Goal: Navigation & Orientation: Find specific page/section

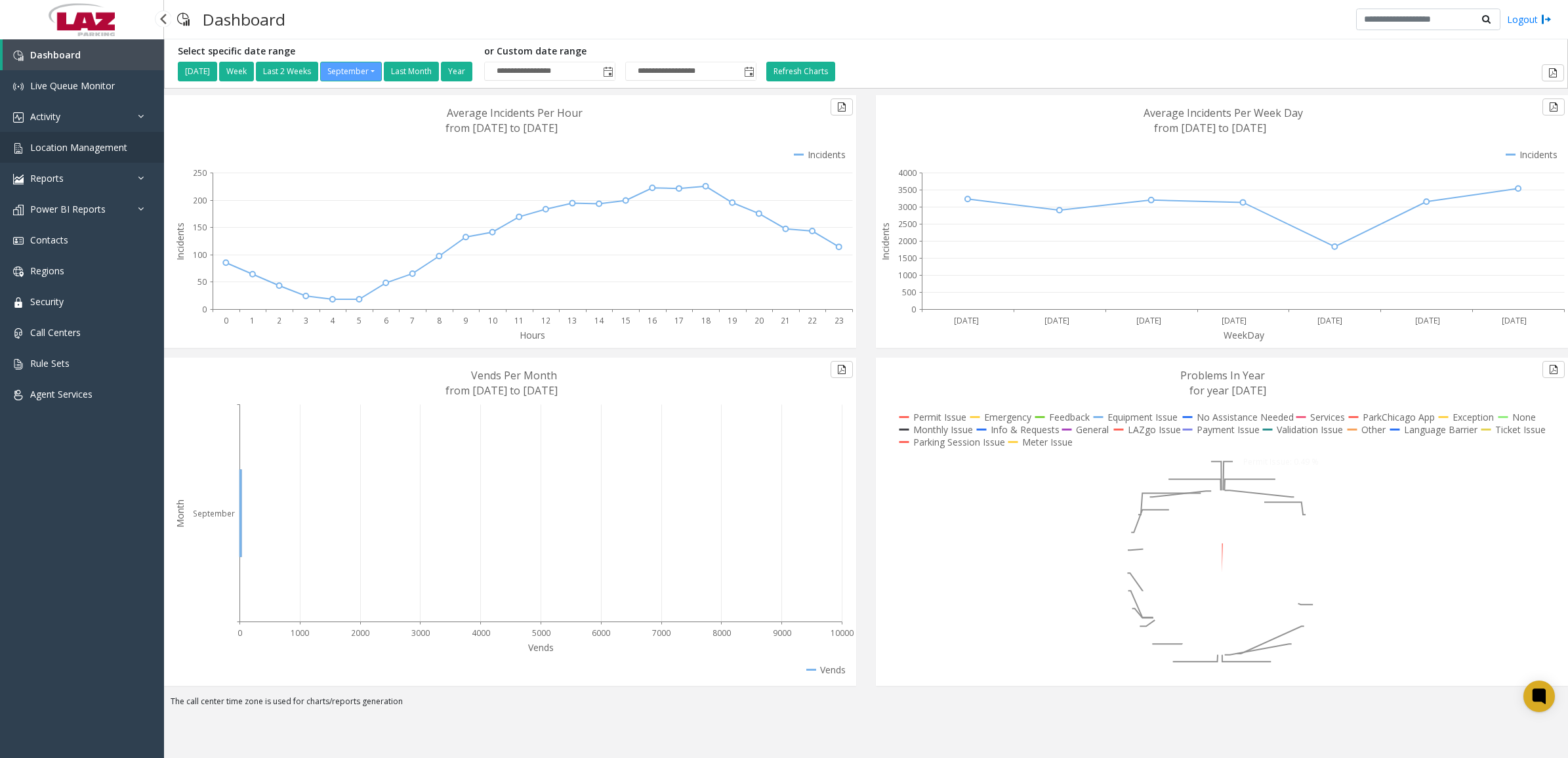
click at [87, 153] on link "Location Management" at bounding box center [82, 148] width 164 height 31
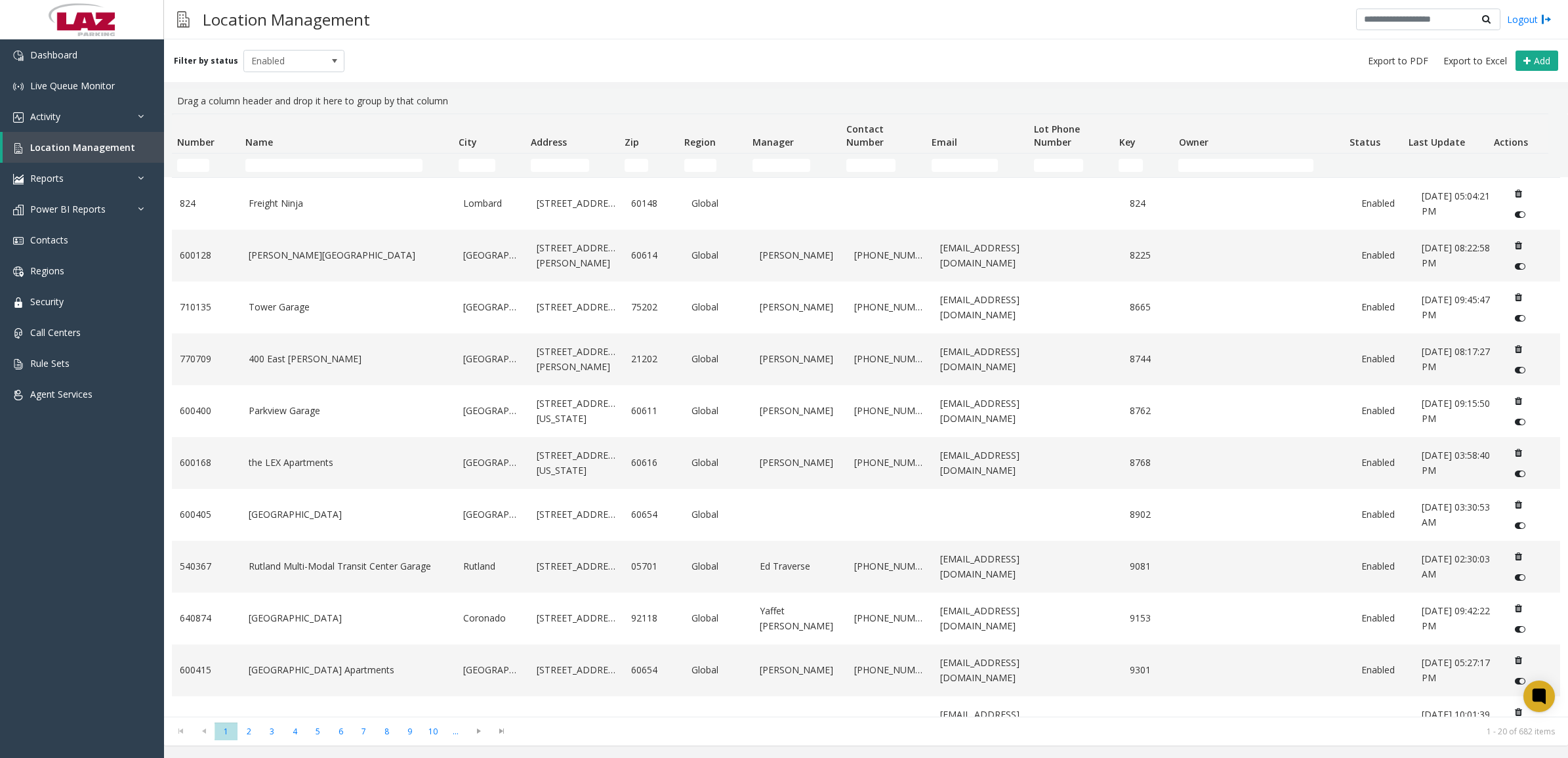
click at [273, 156] on thead "Number Name City Address Zip Region Manager Contact Number Email Lot Phone Numb…" at bounding box center [860, 146] width 1377 height 63
click at [275, 163] on input "Name Filter" at bounding box center [334, 165] width 177 height 13
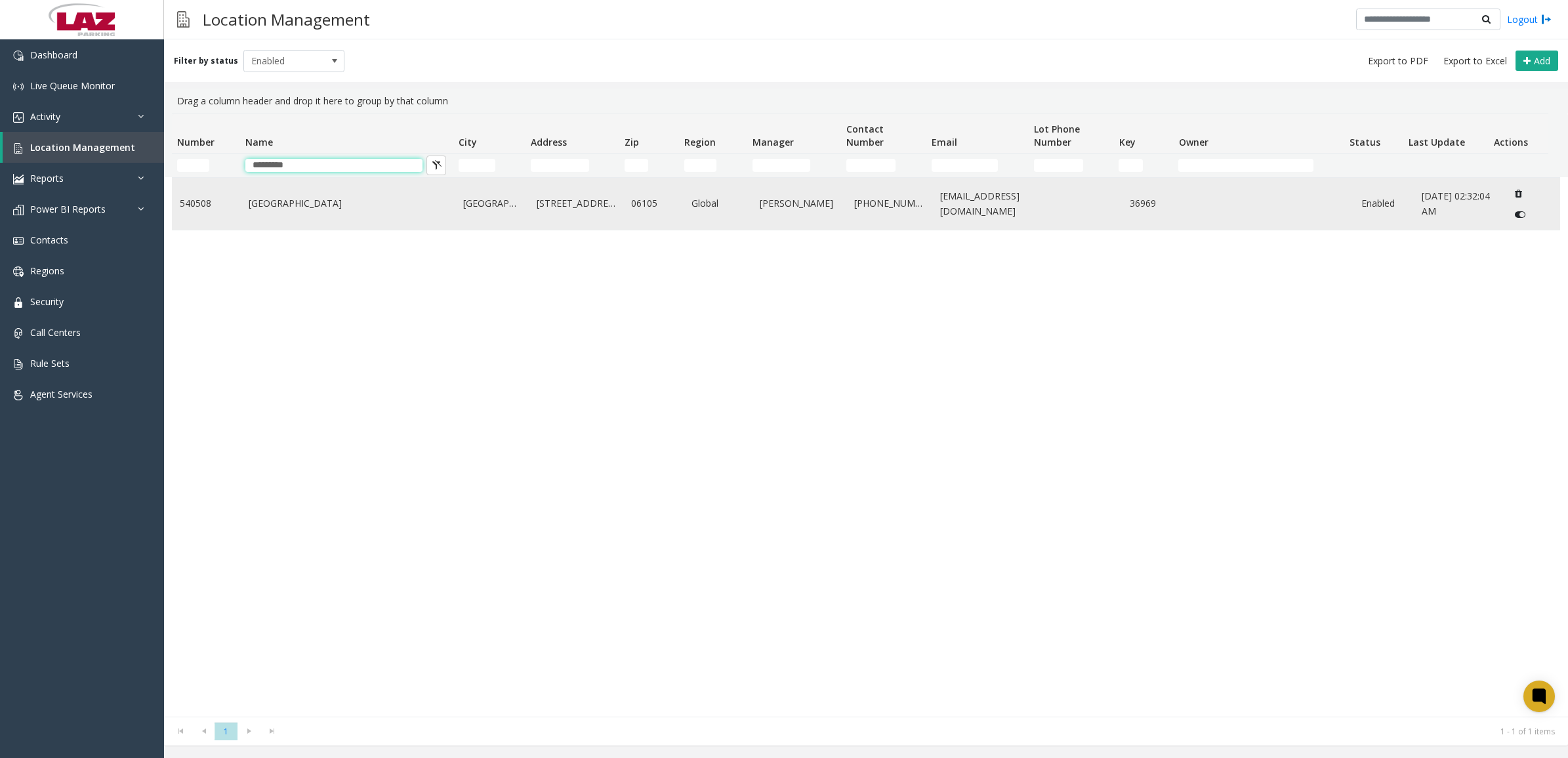
type input "*********"
click at [410, 207] on link "[GEOGRAPHIC_DATA]" at bounding box center [349, 204] width 199 height 15
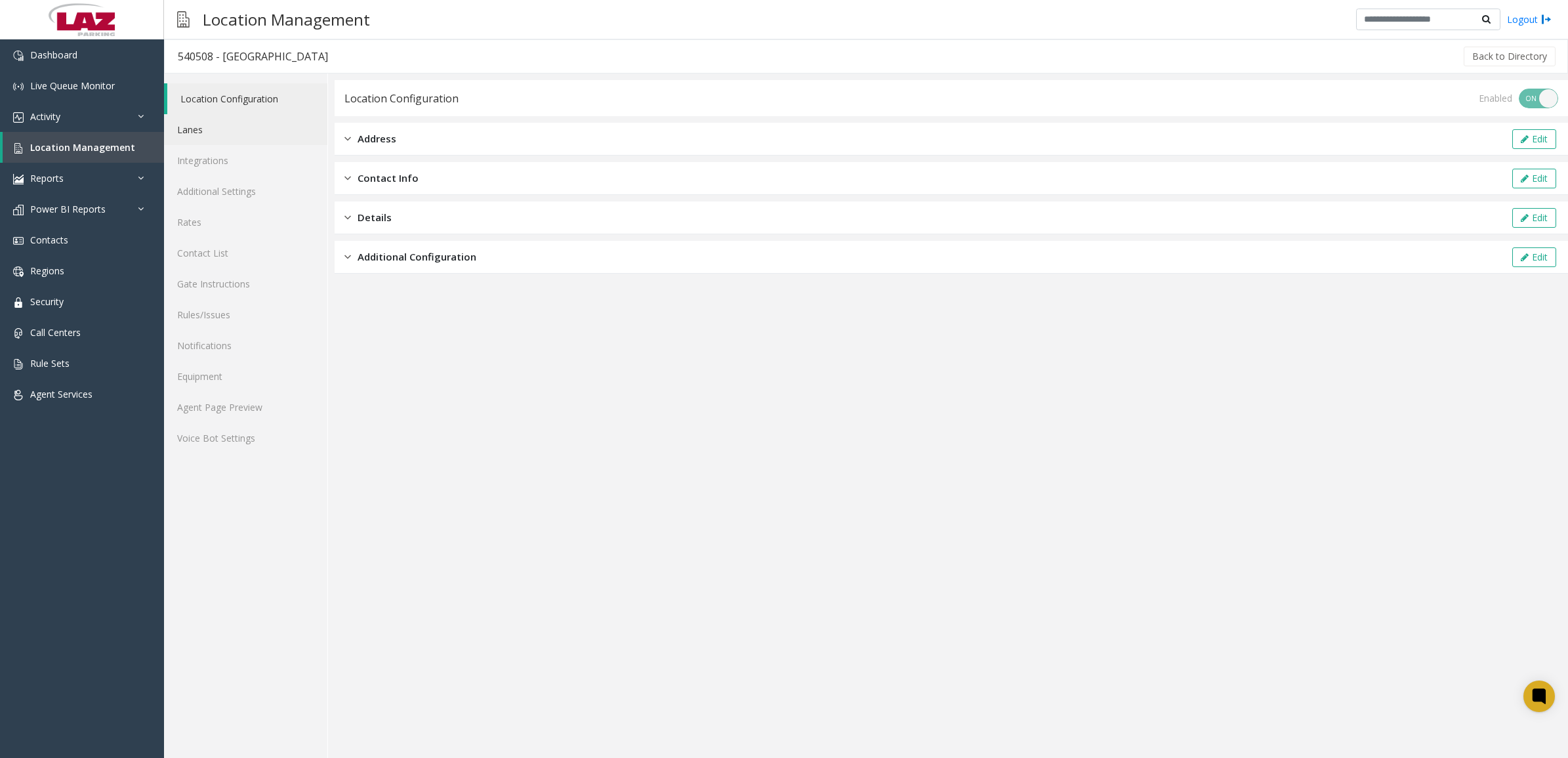
click at [222, 128] on link "Lanes" at bounding box center [245, 130] width 163 height 31
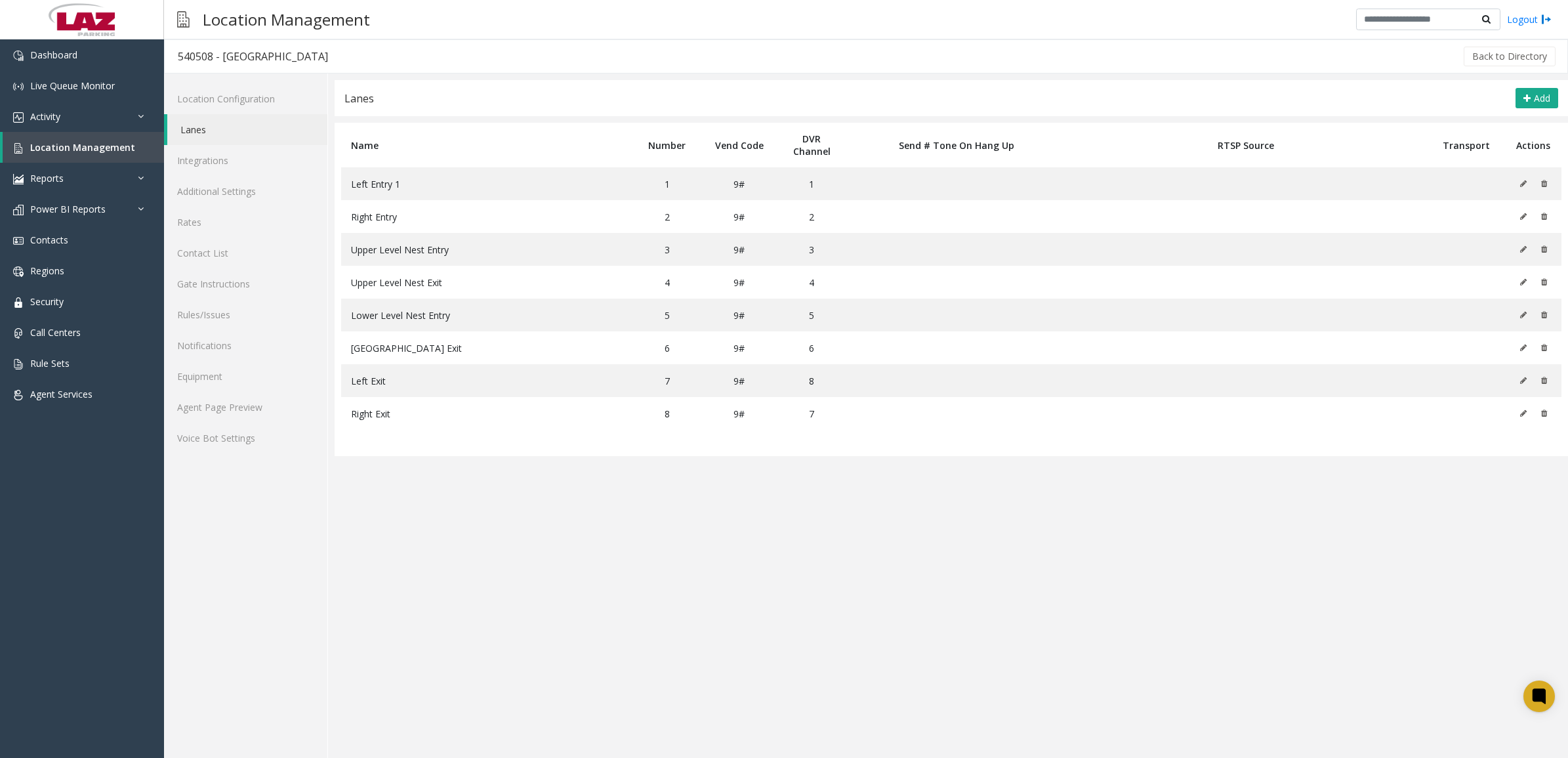
click at [199, 56] on div "540508 - [GEOGRAPHIC_DATA]" at bounding box center [253, 56] width 150 height 17
copy div "540508"
